Goal: Information Seeking & Learning: Understand process/instructions

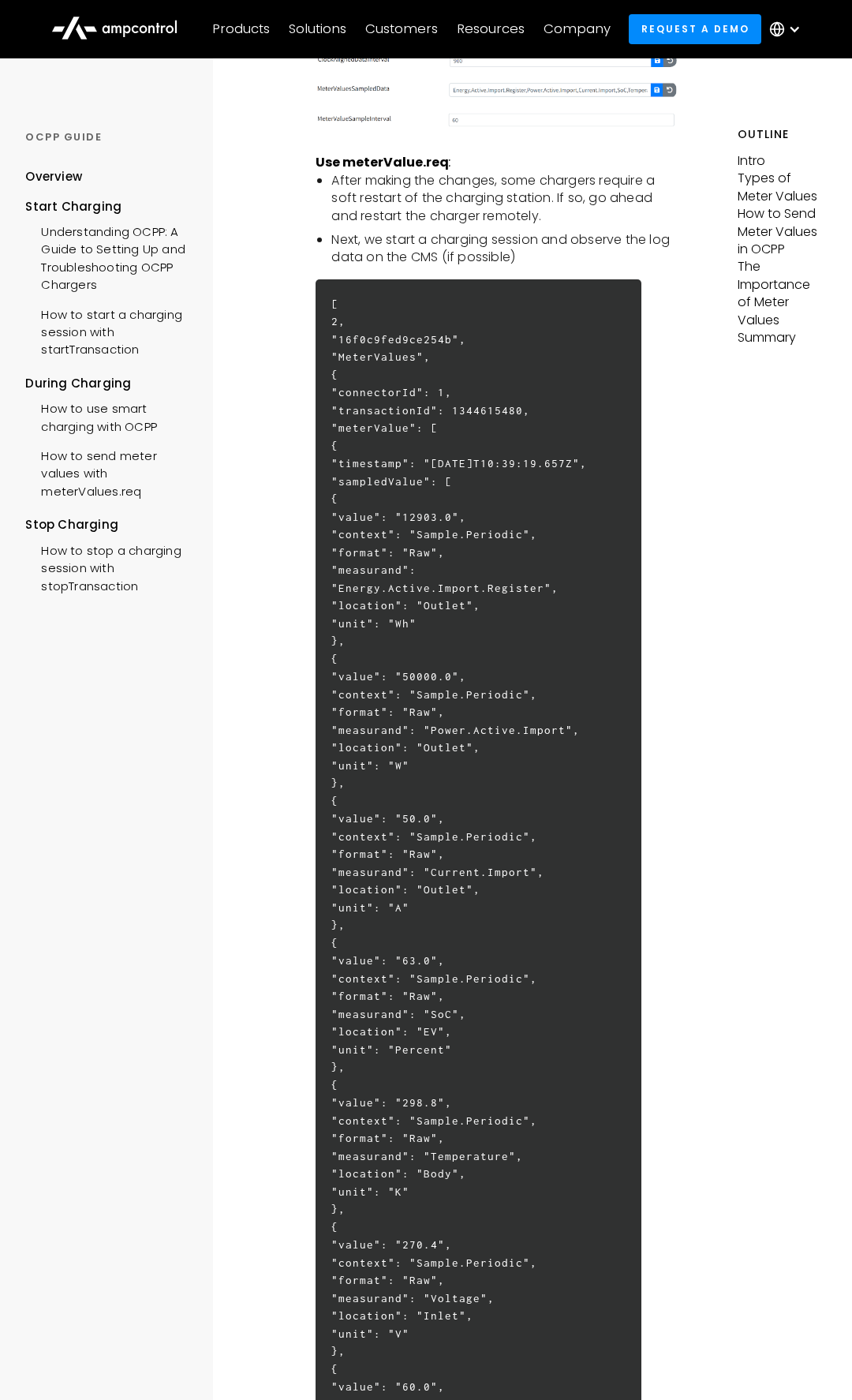
scroll to position [2979, 0]
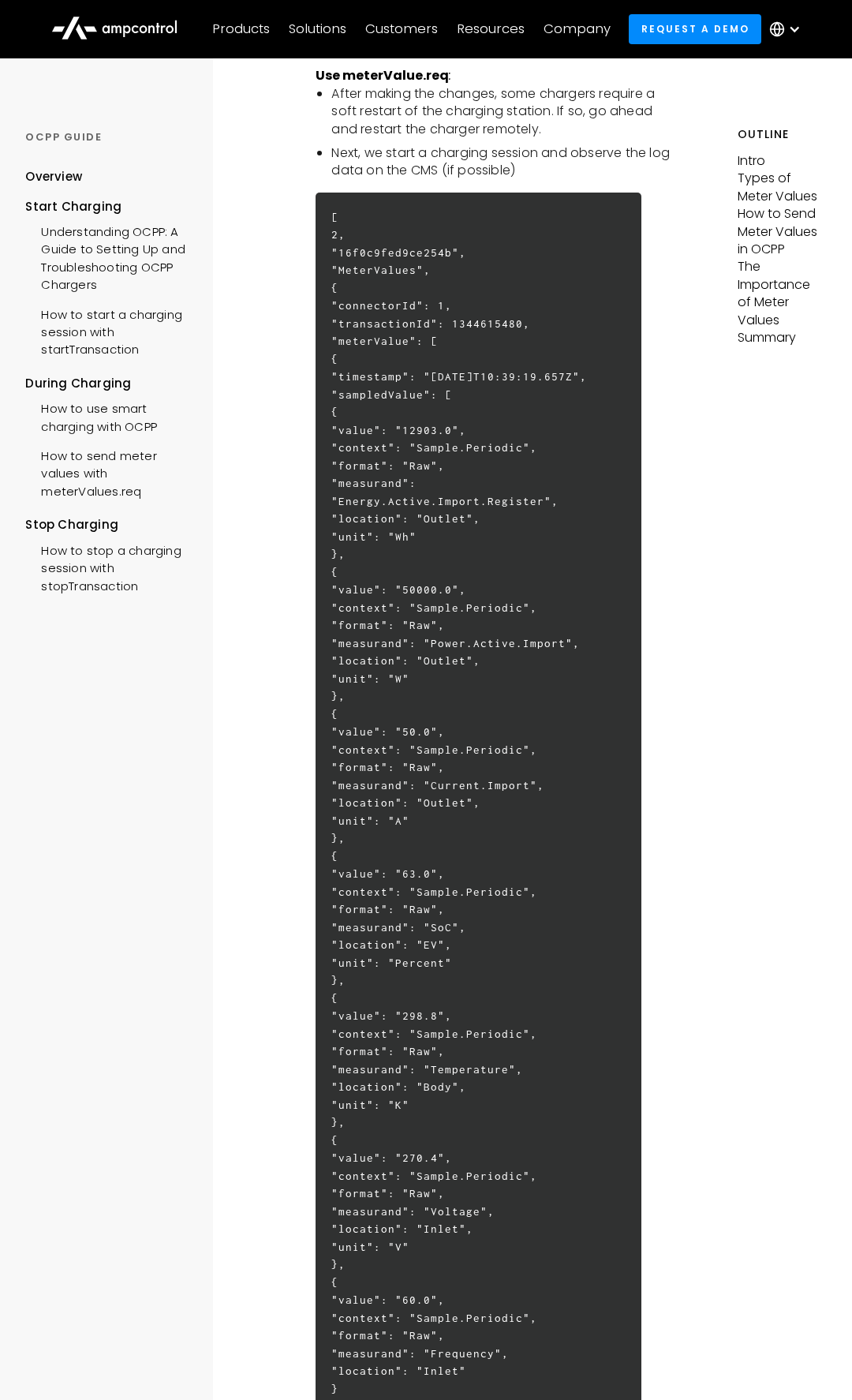
click at [386, 580] on h6 "[ 2, "16f0c9fed9ce254b", "MeterValues", { "connectorId": 1, "transactionId": 13…" at bounding box center [478, 847] width 325 height 1310
drag, startPoint x: 344, startPoint y: 305, endPoint x: 369, endPoint y: 376, distance: 75.3
click at [369, 375] on h6 "[ 2, "16f0c9fed9ce254b", "MeterValues", { "connectorId": 1, "transactionId": 13…" at bounding box center [478, 847] width 325 height 1310
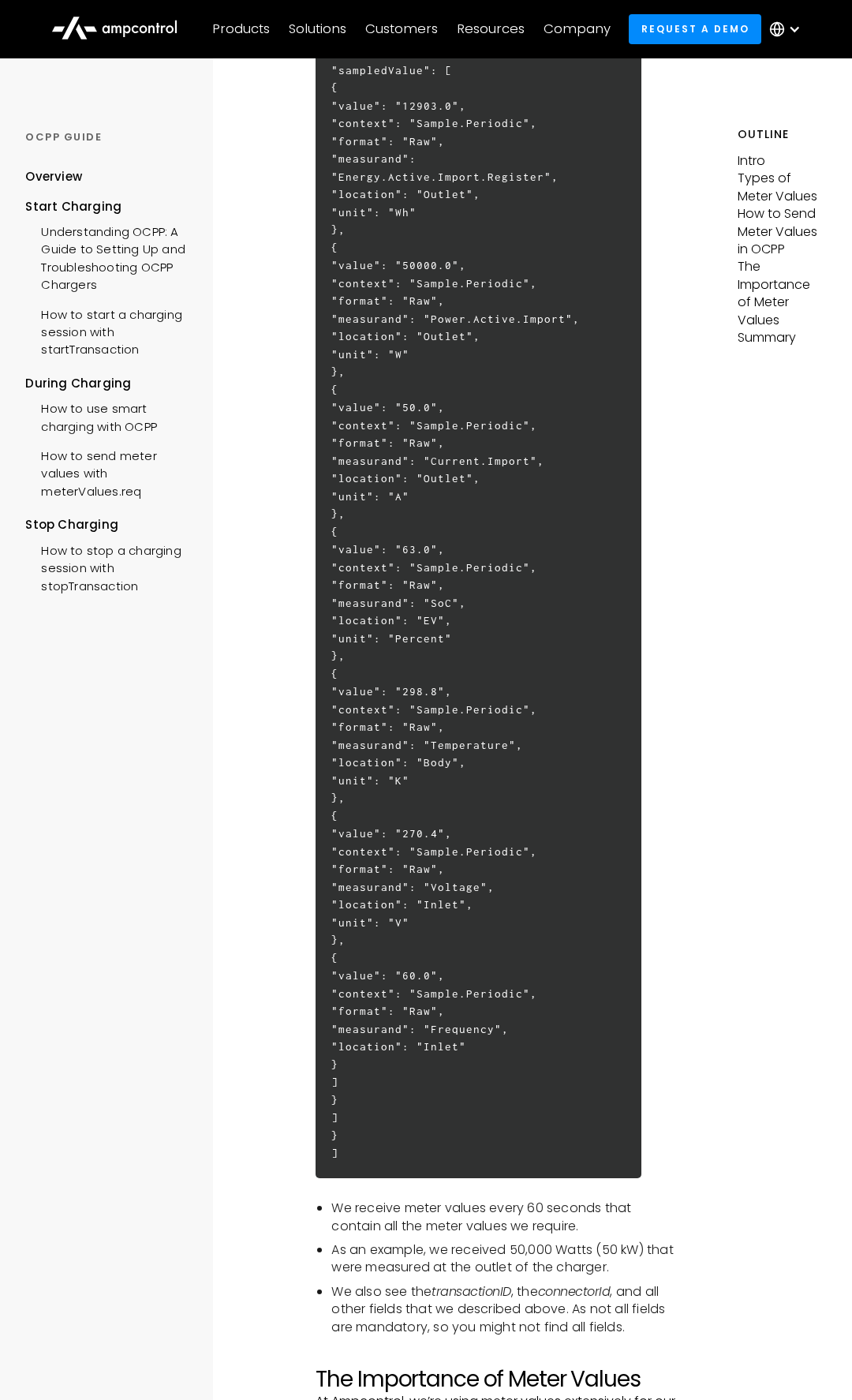
scroll to position [3394, 0]
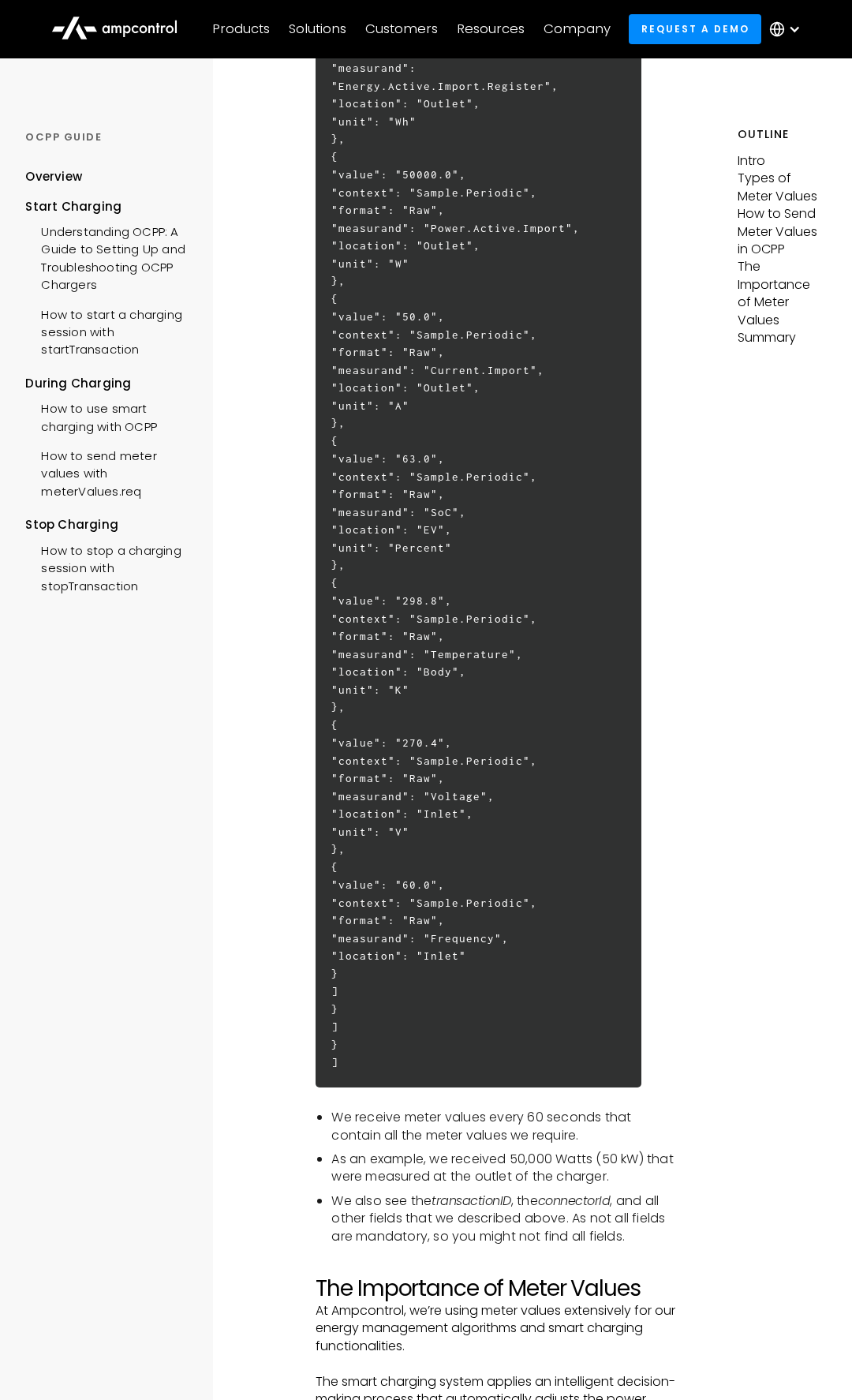
click at [389, 1060] on h6 "[ 2, "16f0c9fed9ce254b", "MeterValues", { "connectorId": 1, "transactionId": 13…" at bounding box center [478, 432] width 325 height 1310
copy h6 "{ "loremipsuMd": 6, "sitametconsEc": 8839663268, "adipiScing": [ { "elitseddo":…"
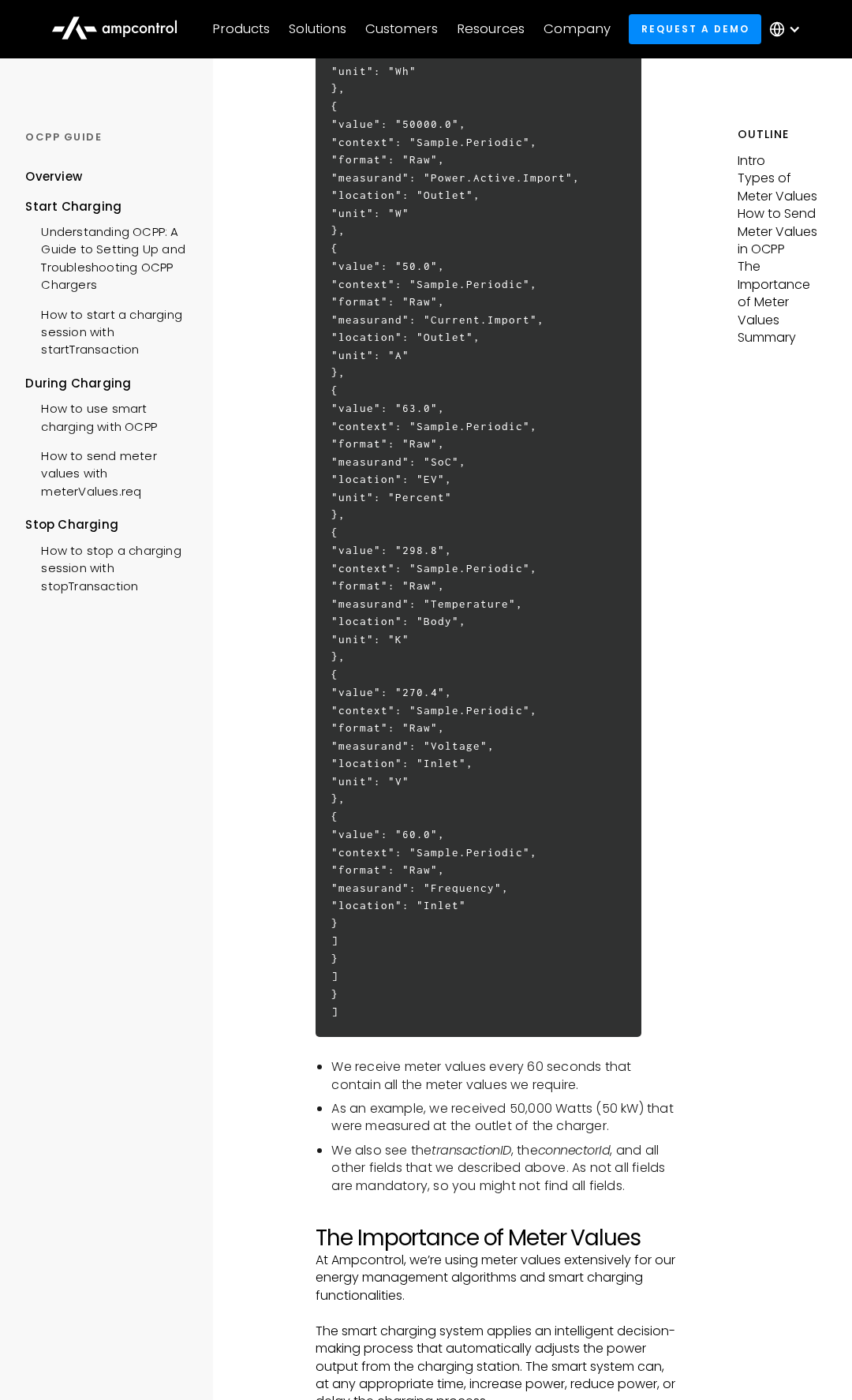
scroll to position [3457, 0]
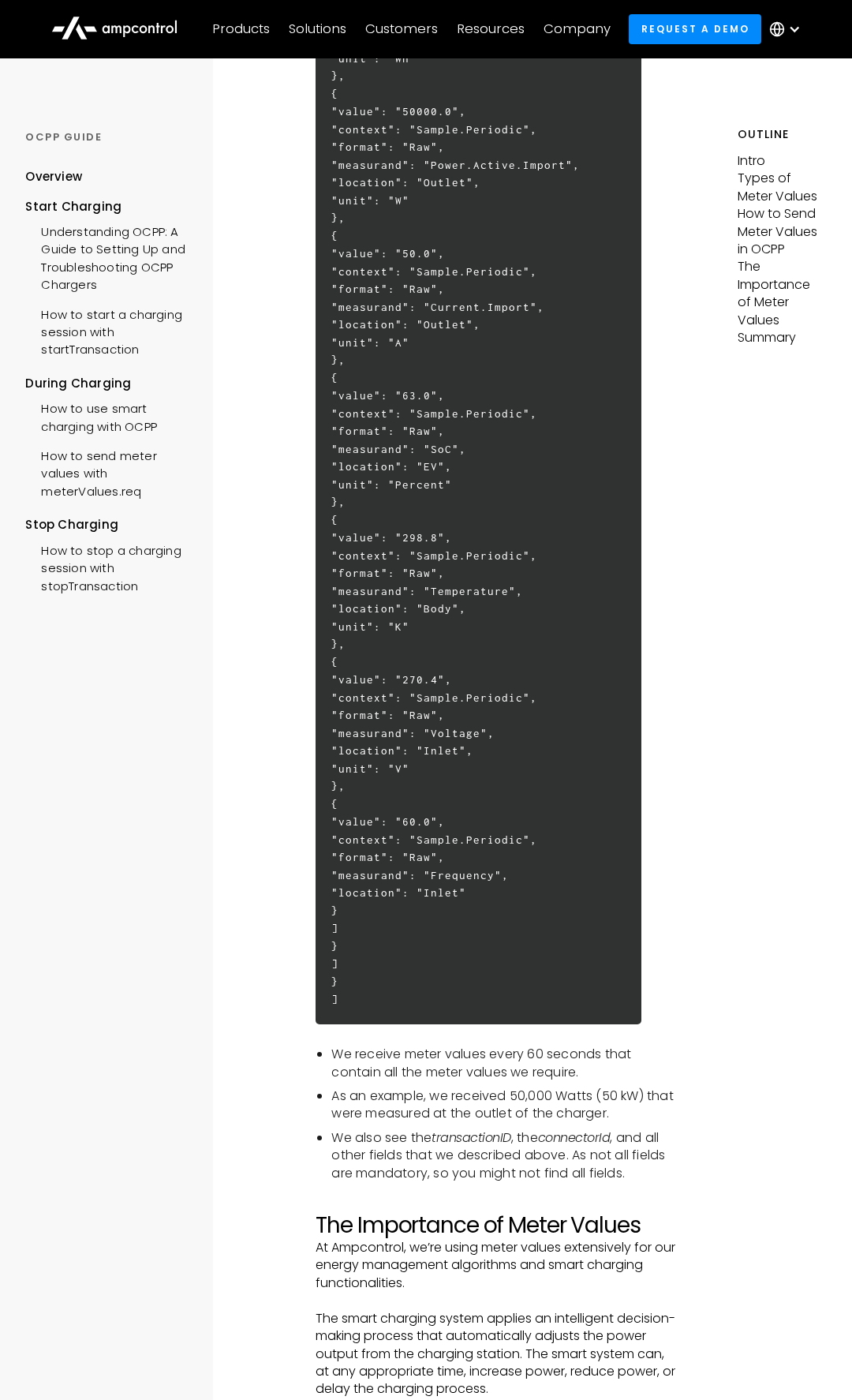
click at [361, 1024] on h6 "[ 2, "16f0c9fed9ce254b", "MeterValues", { "connectorId": 1, "transactionId": 13…" at bounding box center [478, 369] width 325 height 1310
copy h6 "{ "loremipsuMd": 6, "sitametconsEc": 8839663268, "adipiScing": [ { "elitseddo":…"
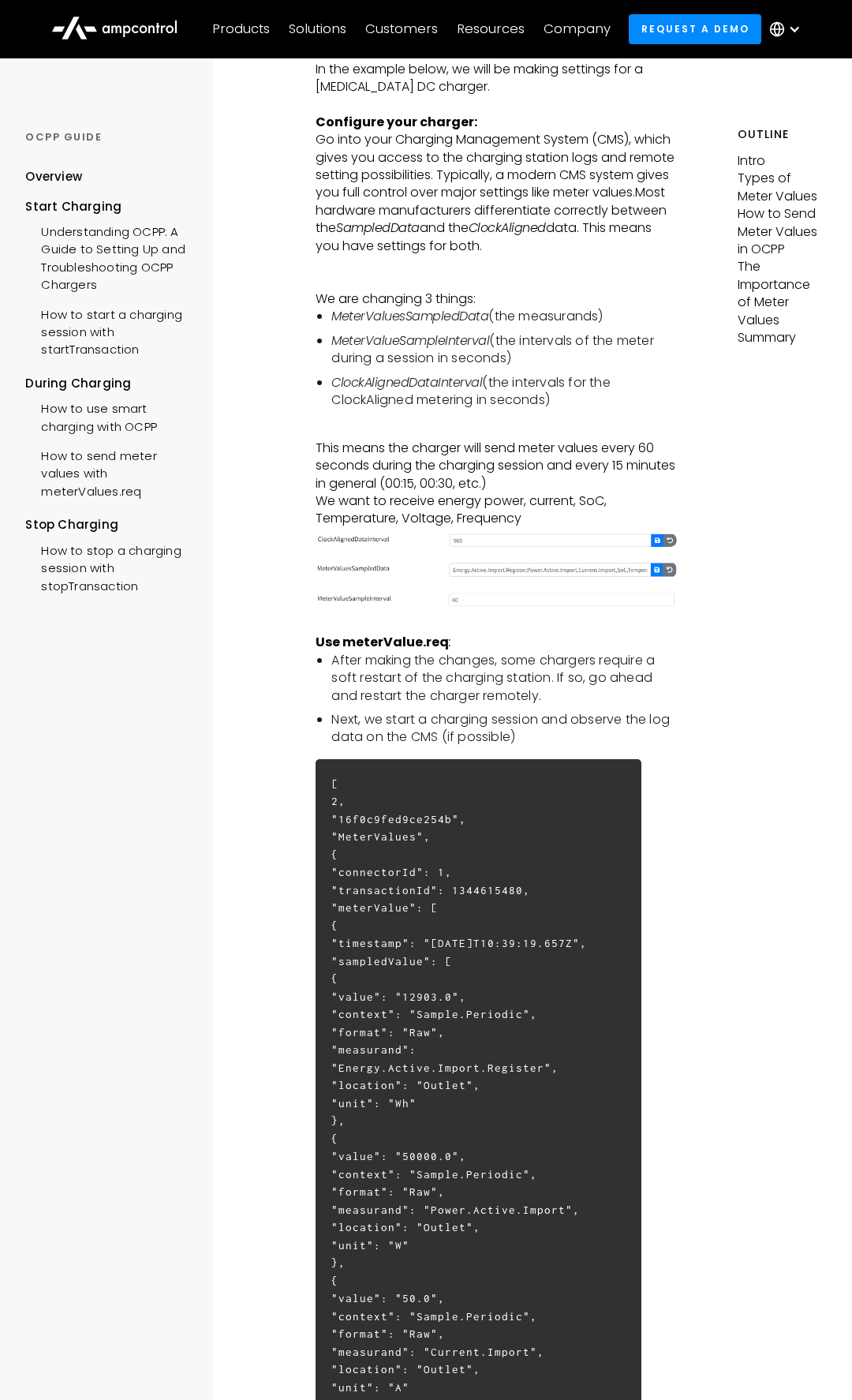
scroll to position [2408, 0]
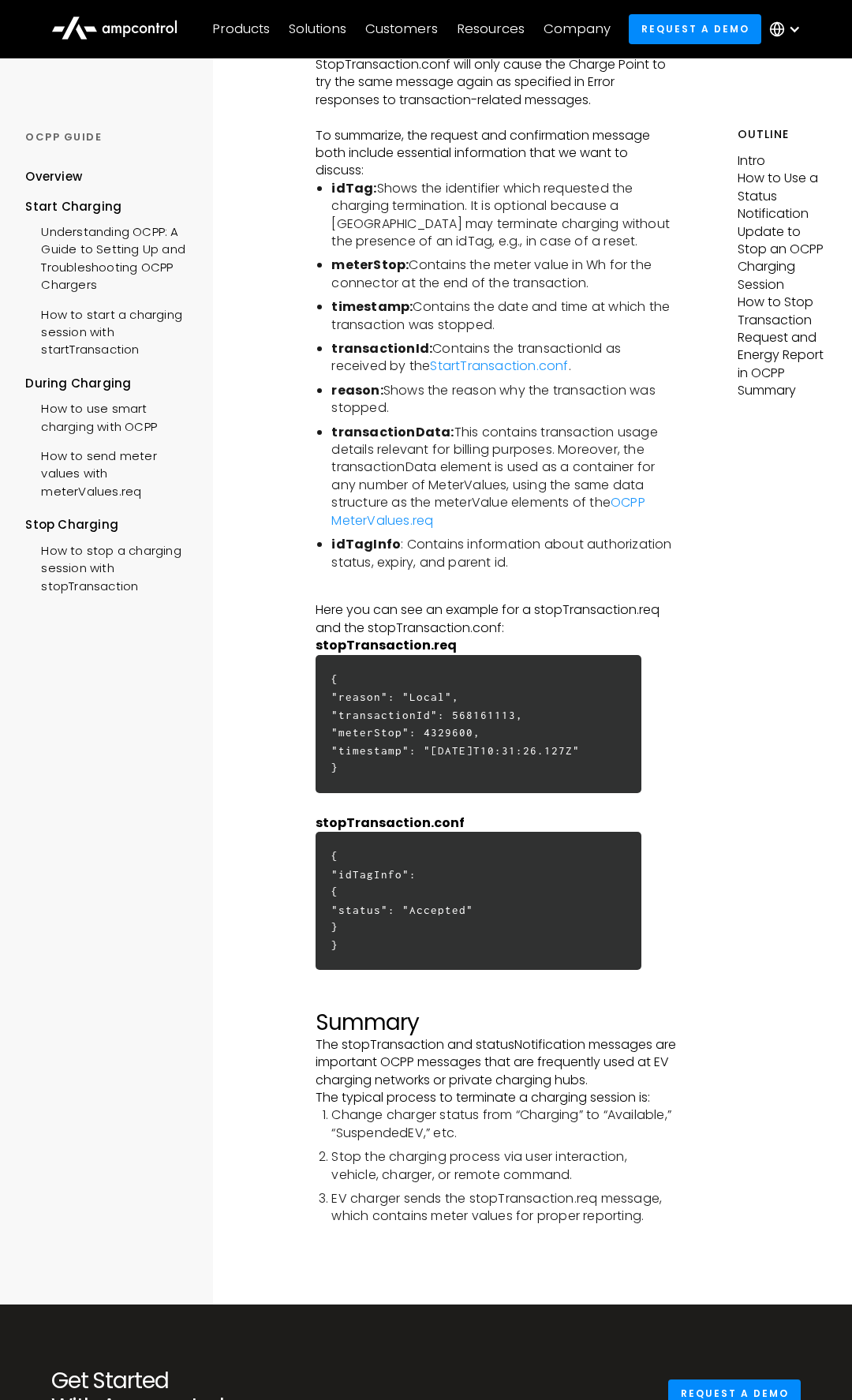
scroll to position [4461, 0]
